Goal: Task Accomplishment & Management: Complete application form

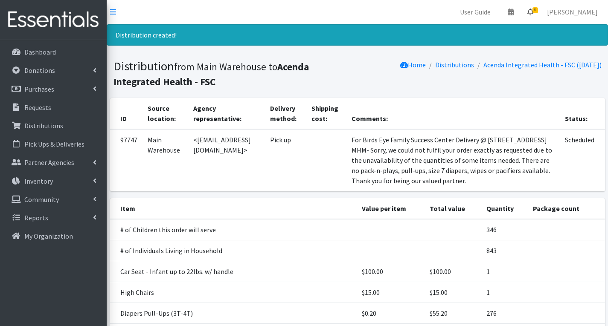
click at [538, 10] on span "6" at bounding box center [535, 10] width 6 height 6
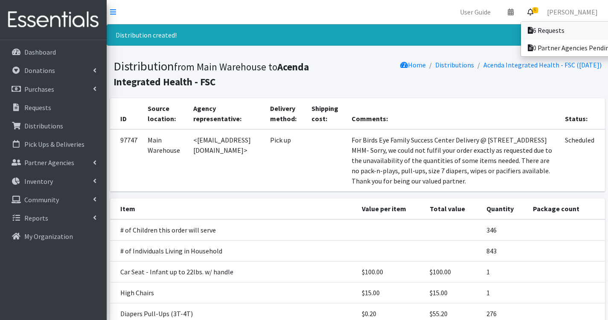
click at [560, 28] on link "6 Requests" at bounding box center [580, 30] width 119 height 17
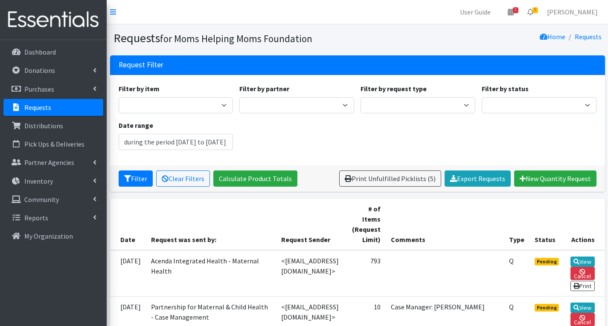
type input "[DATE] - [DATE]"
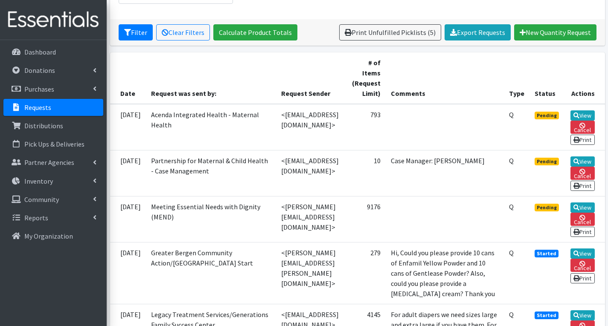
scroll to position [171, 0]
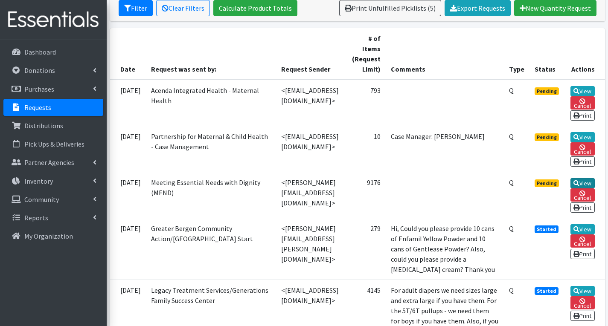
click at [583, 188] on link "View" at bounding box center [582, 183] width 24 height 10
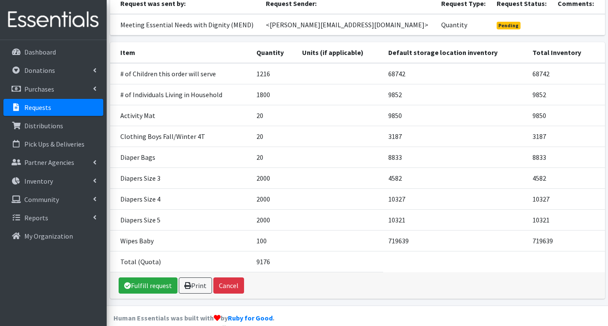
scroll to position [108, 0]
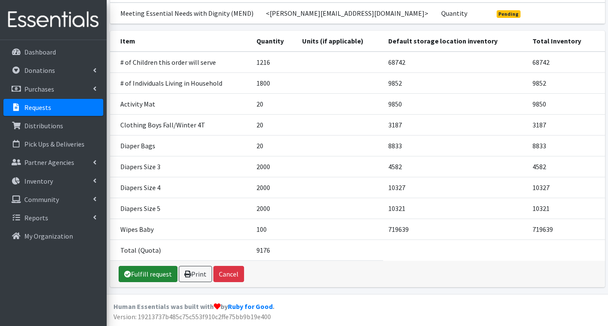
click at [151, 273] on link "Fulfill request" at bounding box center [148, 274] width 59 height 16
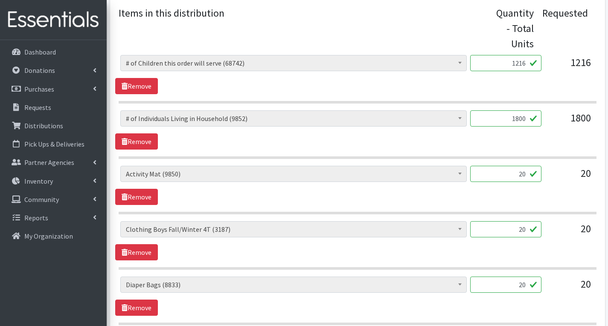
scroll to position [469, 0]
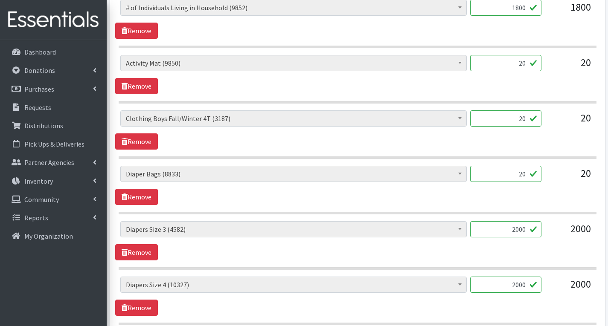
click at [529, 63] on input "20" at bounding box center [505, 63] width 71 height 16
type input "2"
click at [522, 175] on input "20" at bounding box center [505, 174] width 71 height 16
type input "0"
click at [529, 229] on input "2000" at bounding box center [505, 229] width 71 height 16
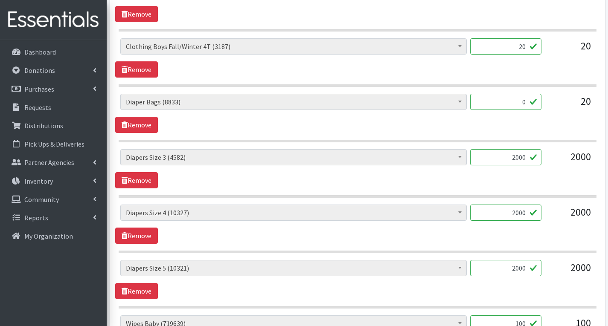
scroll to position [554, 0]
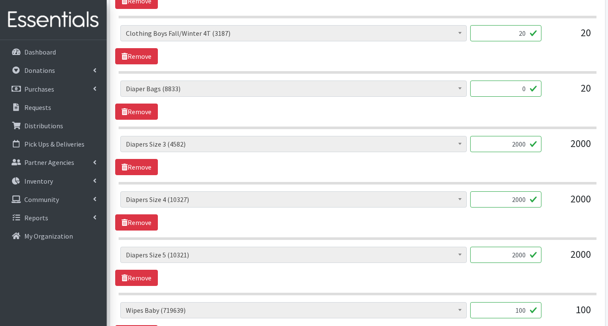
click at [524, 200] on input "2000" at bounding box center [505, 199] width 71 height 16
type input "2"
type input "1500"
click at [525, 253] on input "2000" at bounding box center [505, 255] width 71 height 16
type input "2"
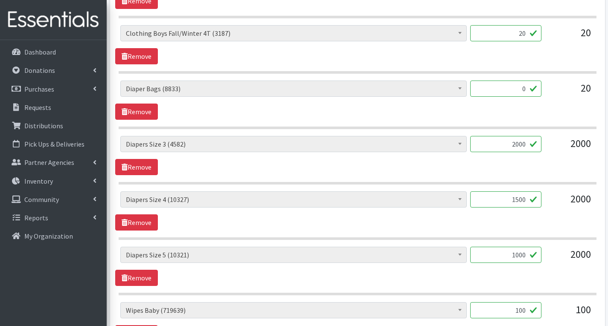
scroll to position [597, 0]
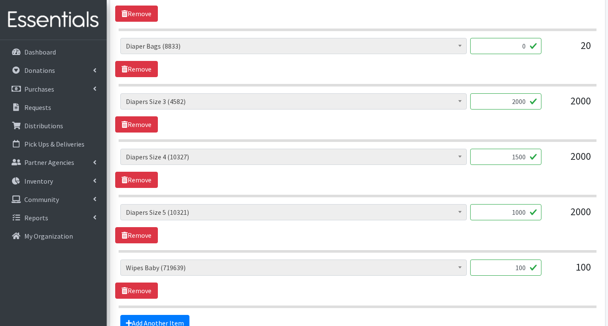
type input "1000"
click at [527, 268] on input "100" at bounding box center [505, 268] width 71 height 16
type input "1"
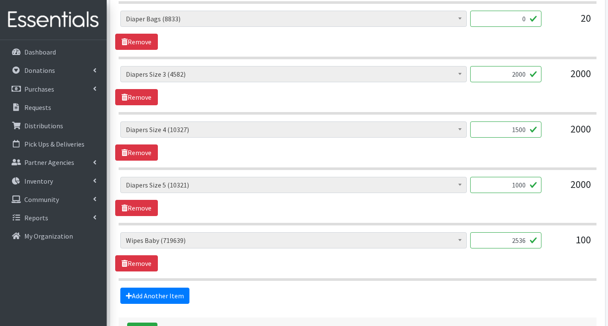
scroll to position [640, 0]
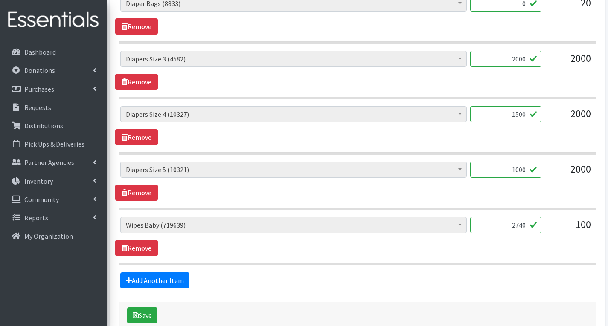
type input "2740"
click at [574, 244] on div "# of Children this order will serve (68742) # of Individuals Living in Househol…" at bounding box center [357, 236] width 484 height 39
click at [501, 187] on div "# of Children this order will serve (68742) # of Individuals Living in Househol…" at bounding box center [357, 181] width 484 height 39
